Goal: Task Accomplishment & Management: Complete application form

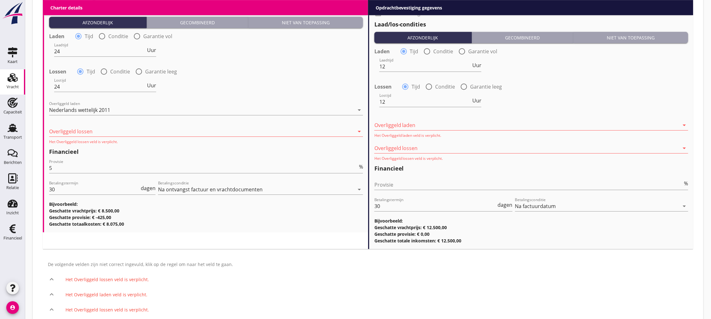
scroll to position [706, 0]
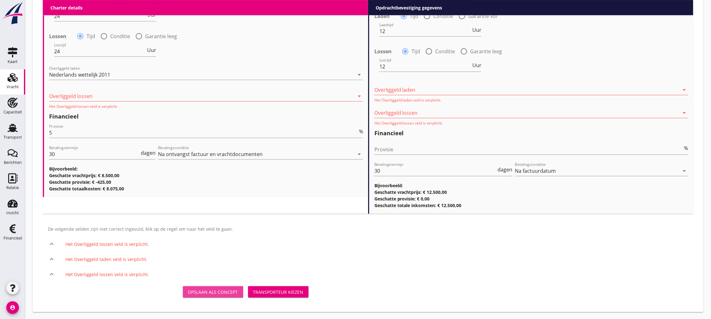
click at [226, 289] on div "Opslaan als concept" at bounding box center [213, 292] width 50 height 7
click at [211, 289] on div "Opslaan als concept" at bounding box center [213, 292] width 50 height 7
click at [199, 163] on div at bounding box center [260, 164] width 205 height 4
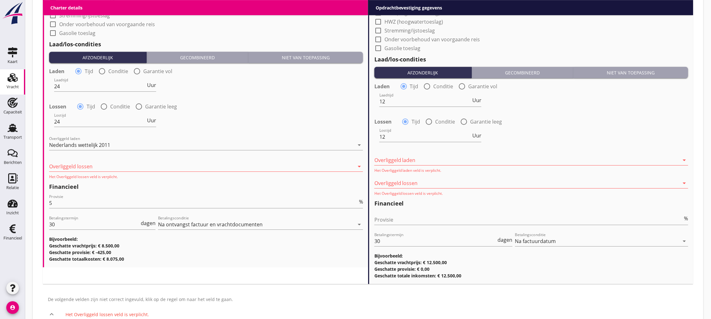
click at [254, 167] on div at bounding box center [201, 166] width 305 height 10
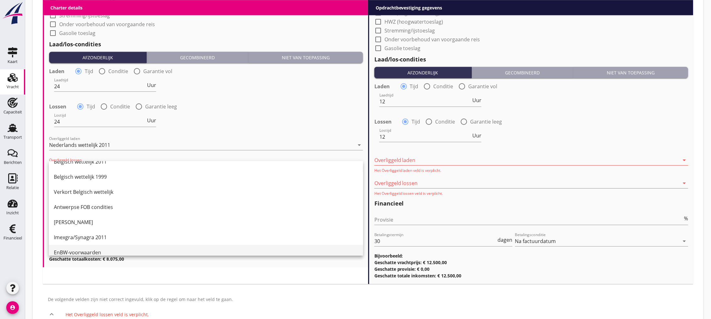
scroll to position [105, 0]
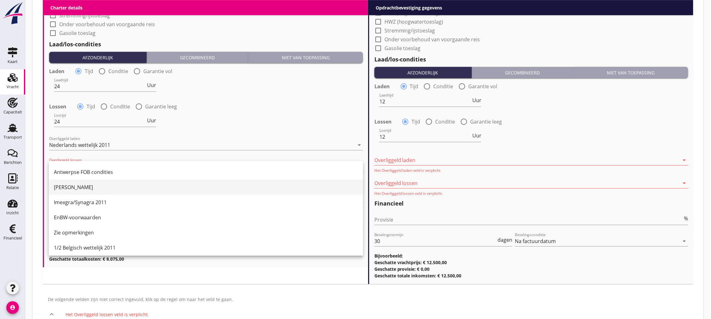
click at [114, 187] on div "[PERSON_NAME]" at bounding box center [206, 187] width 304 height 8
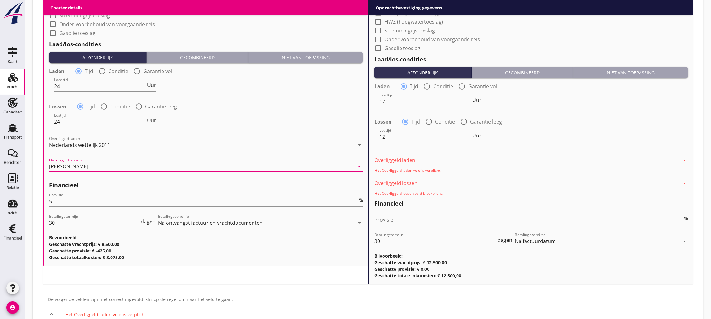
click at [514, 160] on div at bounding box center [527, 160] width 305 height 10
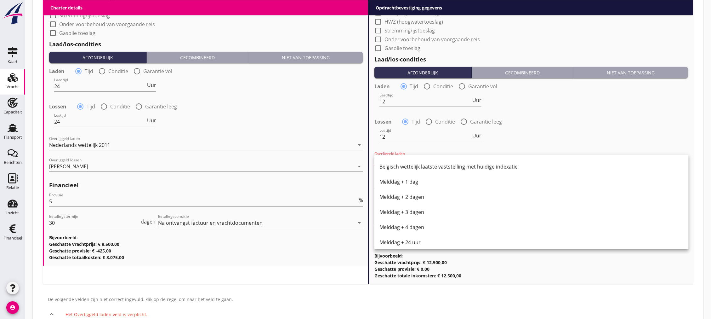
scroll to position [319, 0]
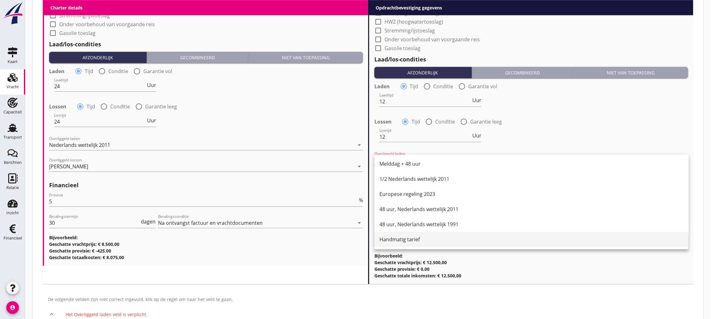
click at [441, 234] on div "Handmatig tarief" at bounding box center [532, 239] width 304 height 15
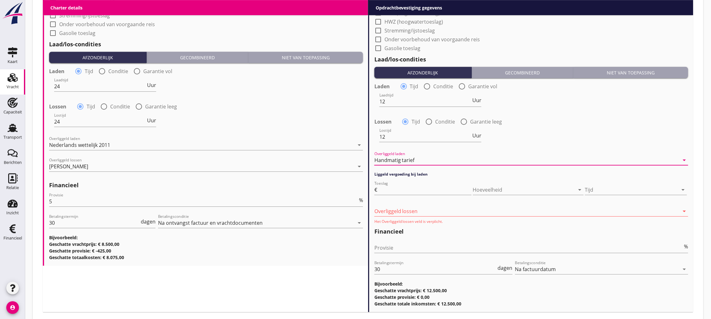
click at [428, 209] on div at bounding box center [527, 211] width 305 height 10
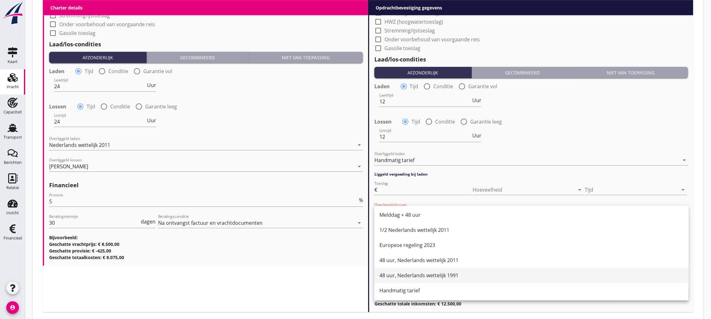
scroll to position [670, 0]
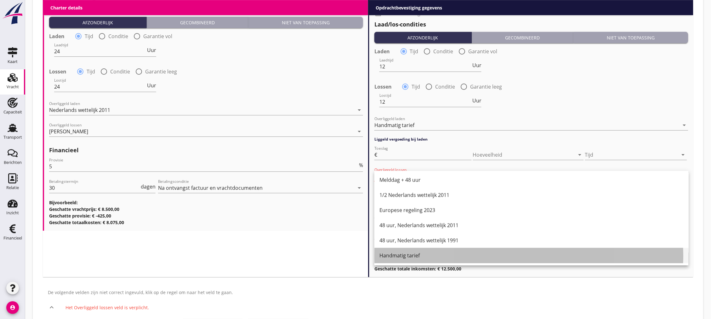
click at [408, 260] on div "Handmatig tarief" at bounding box center [532, 255] width 304 height 15
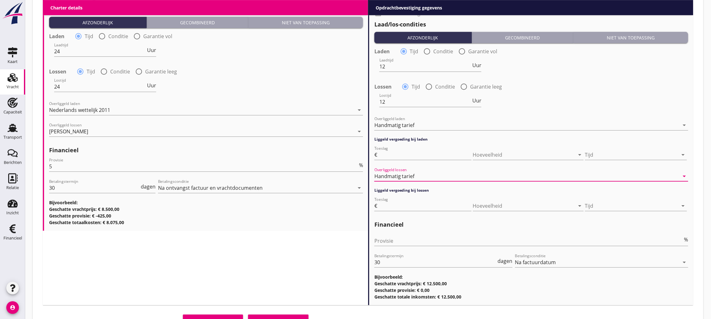
scroll to position [699, 0]
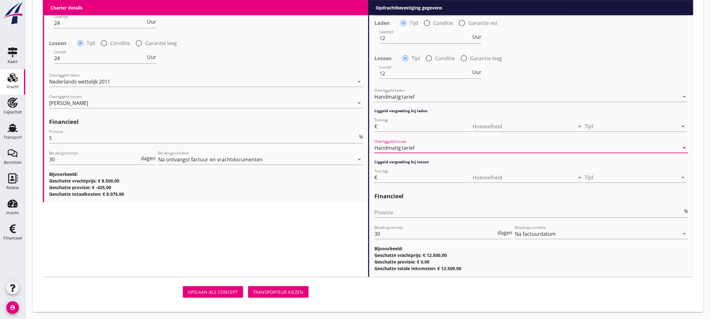
click at [222, 292] on div "Opslaan als concept" at bounding box center [213, 292] width 50 height 7
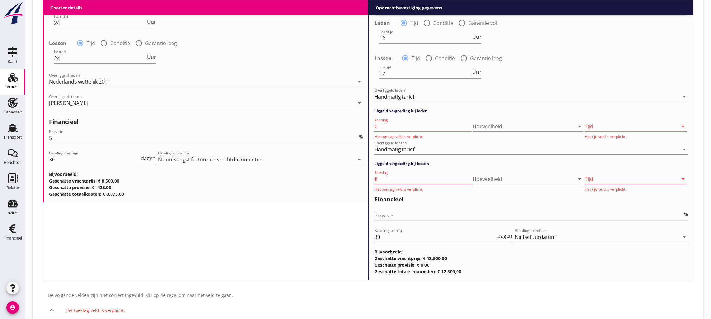
click at [413, 125] on input "Toeslag" at bounding box center [425, 126] width 93 height 10
type input "50"
click at [418, 180] on input "Toeslag" at bounding box center [425, 179] width 93 height 10
type input "50"
click at [654, 126] on div at bounding box center [631, 126] width 93 height 10
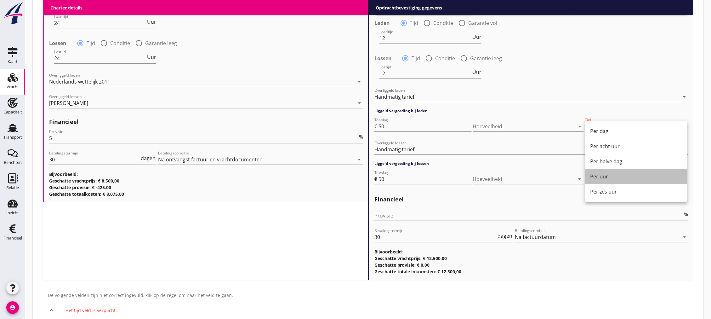
click at [632, 174] on div "Per uur" at bounding box center [637, 177] width 92 height 8
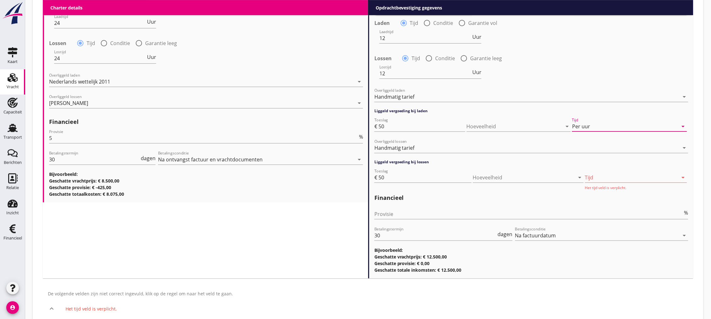
click at [631, 180] on div at bounding box center [631, 177] width 93 height 10
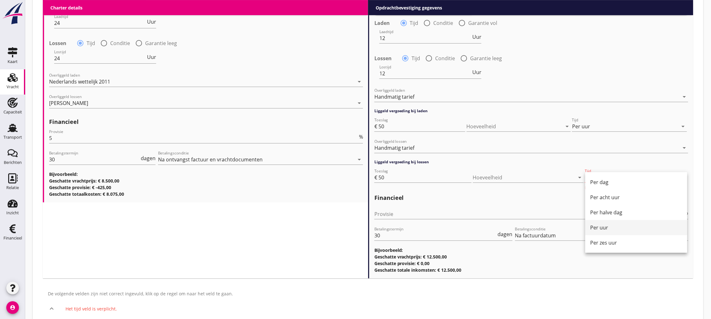
click at [621, 225] on div "Per uur" at bounding box center [637, 228] width 92 height 8
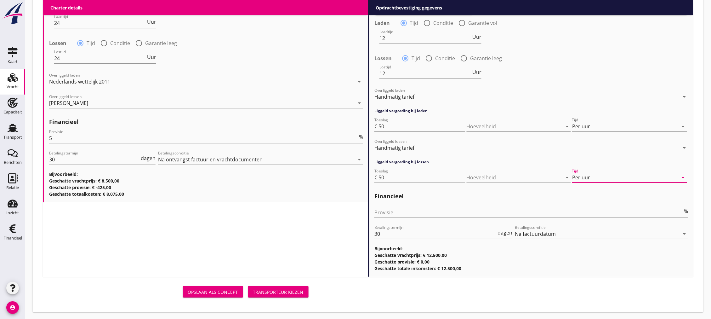
click at [233, 293] on div "Opslaan als concept" at bounding box center [213, 292] width 50 height 7
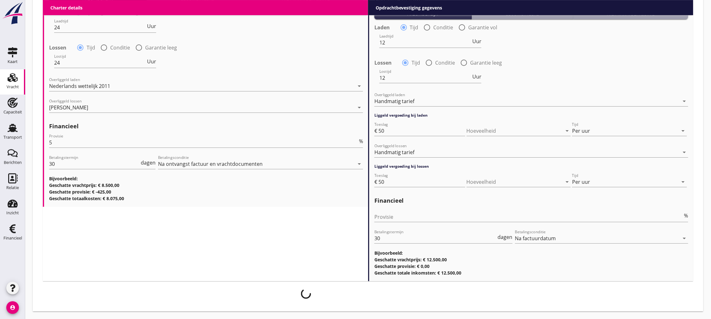
scroll to position [694, 0]
